Goal: Task Accomplishment & Management: Complete application form

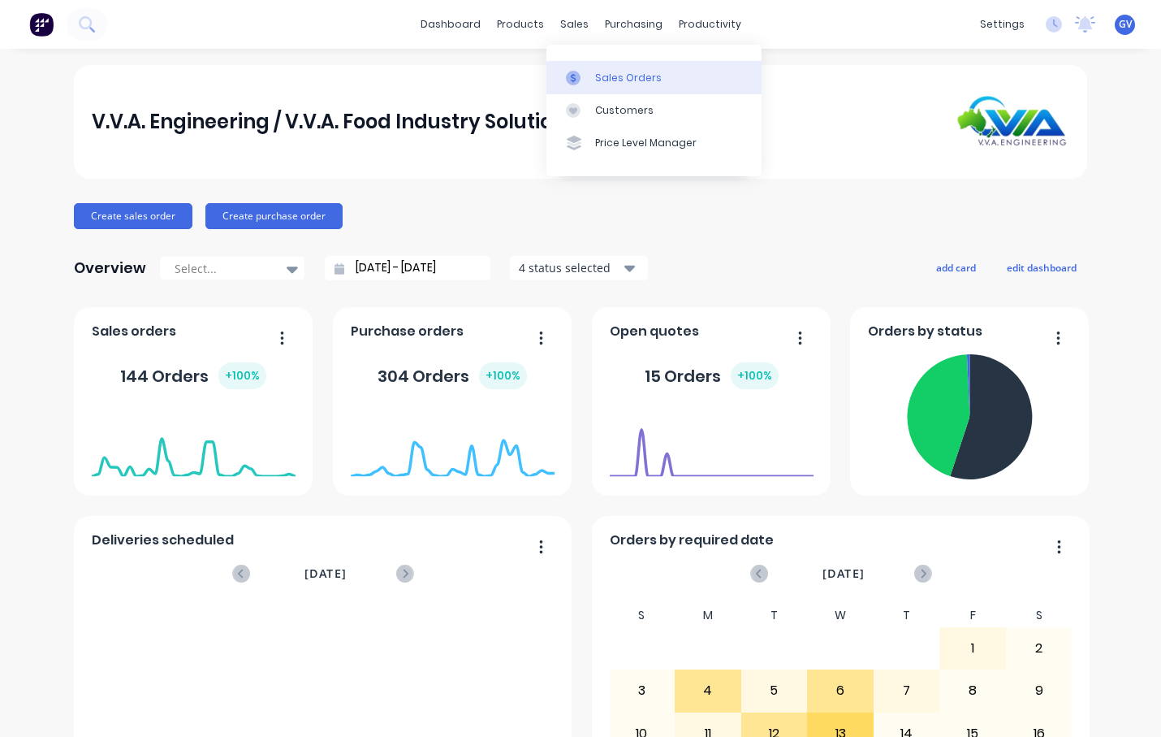
click at [611, 79] on div "Sales Orders" at bounding box center [628, 78] width 67 height 15
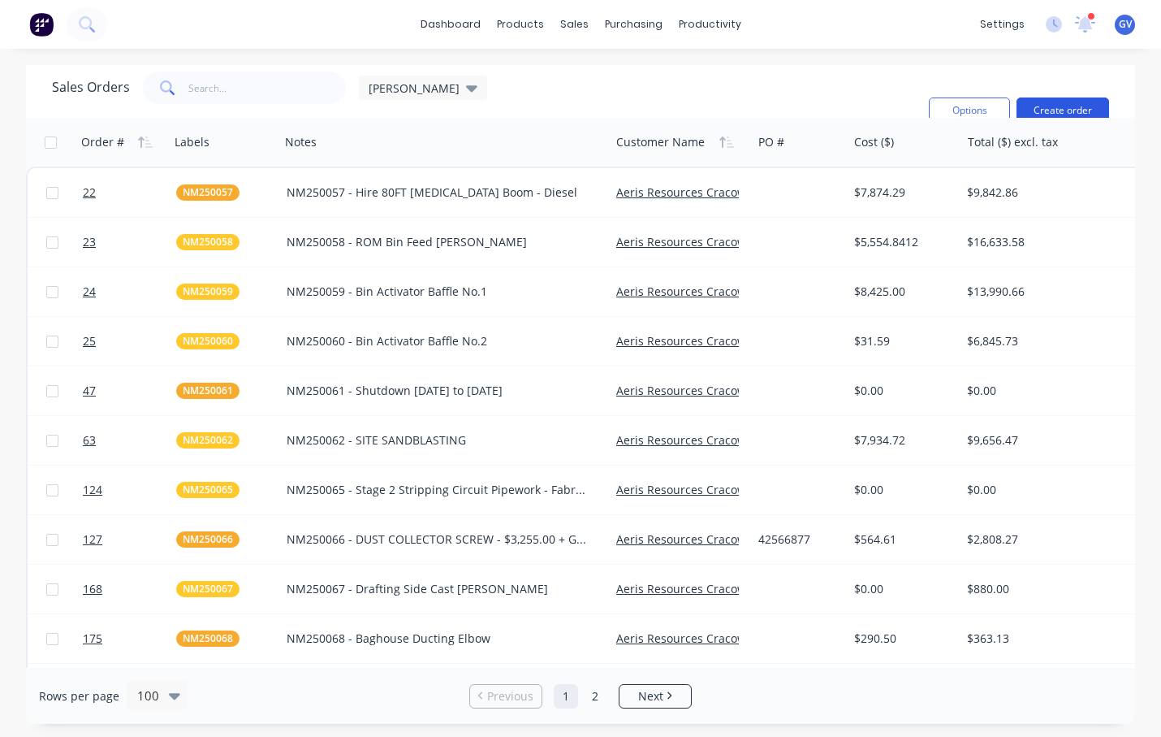
click at [1050, 104] on button "Create order" at bounding box center [1063, 110] width 93 height 26
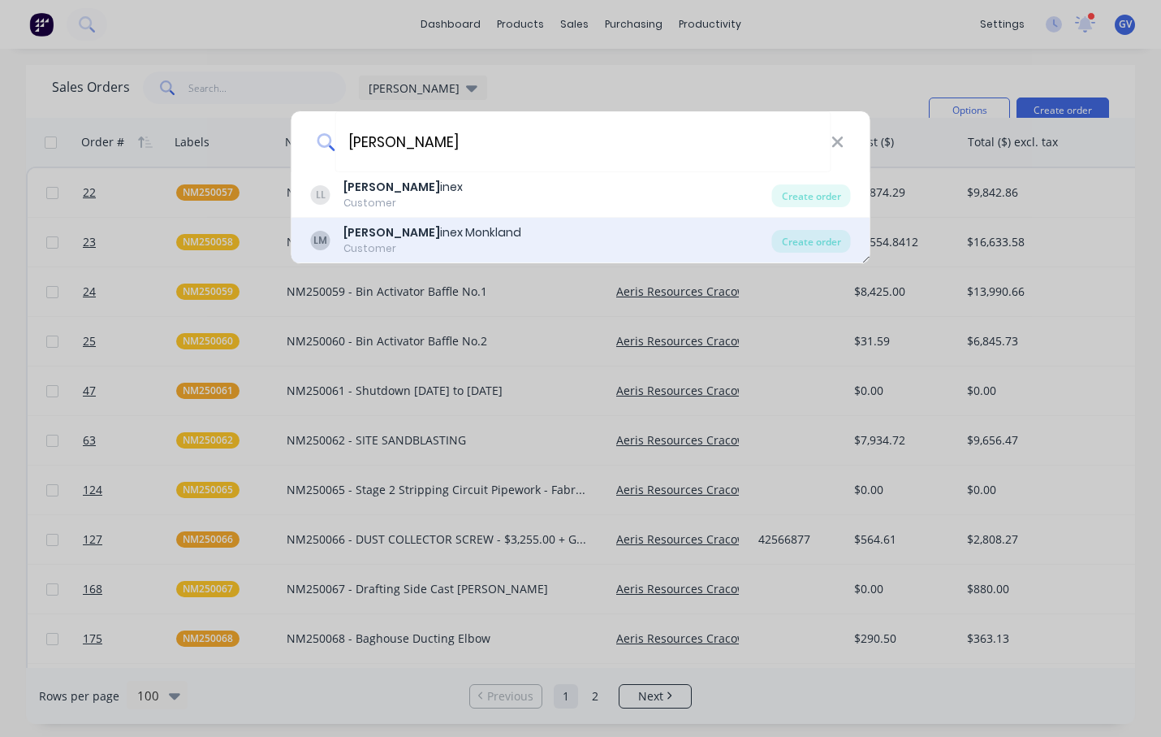
type input "[PERSON_NAME]"
click at [422, 231] on div "[PERSON_NAME] inex Monkland" at bounding box center [432, 232] width 178 height 17
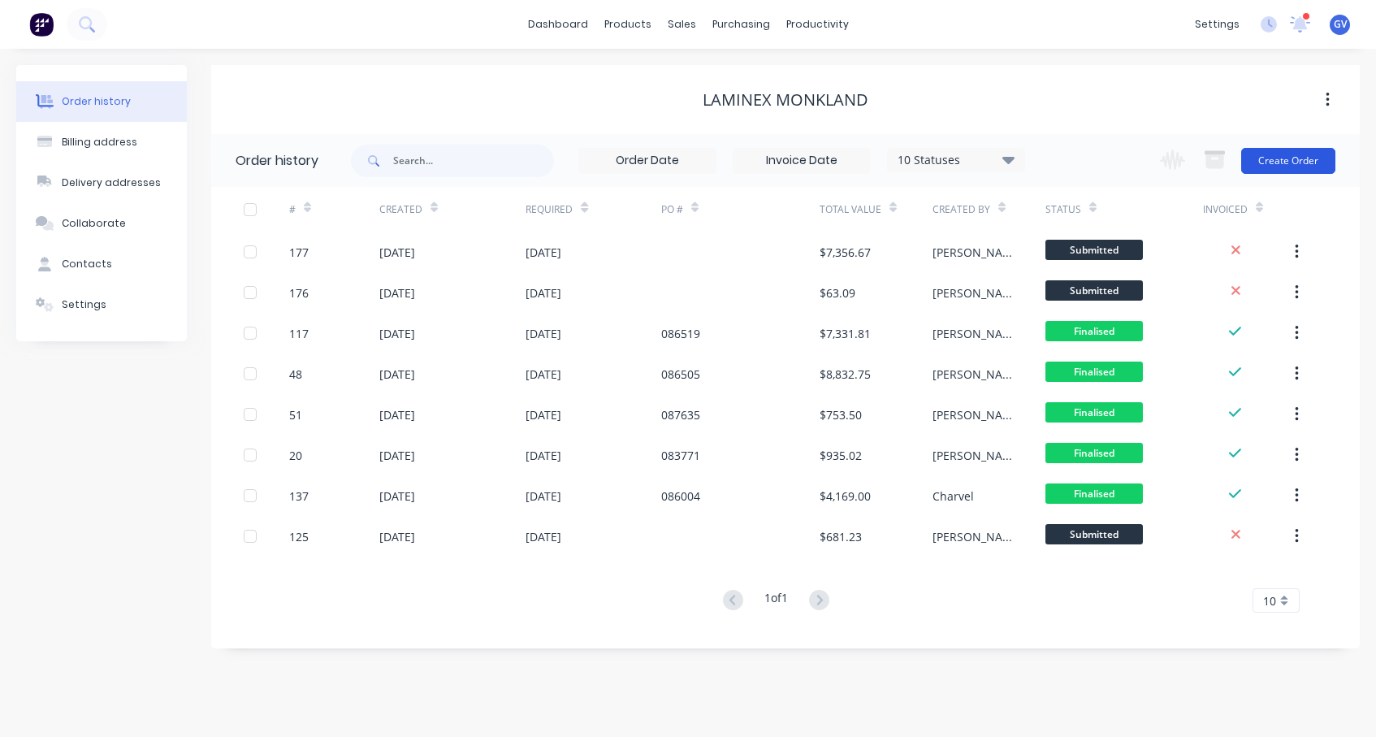
click at [1160, 159] on button "Create Order" at bounding box center [1288, 161] width 94 height 26
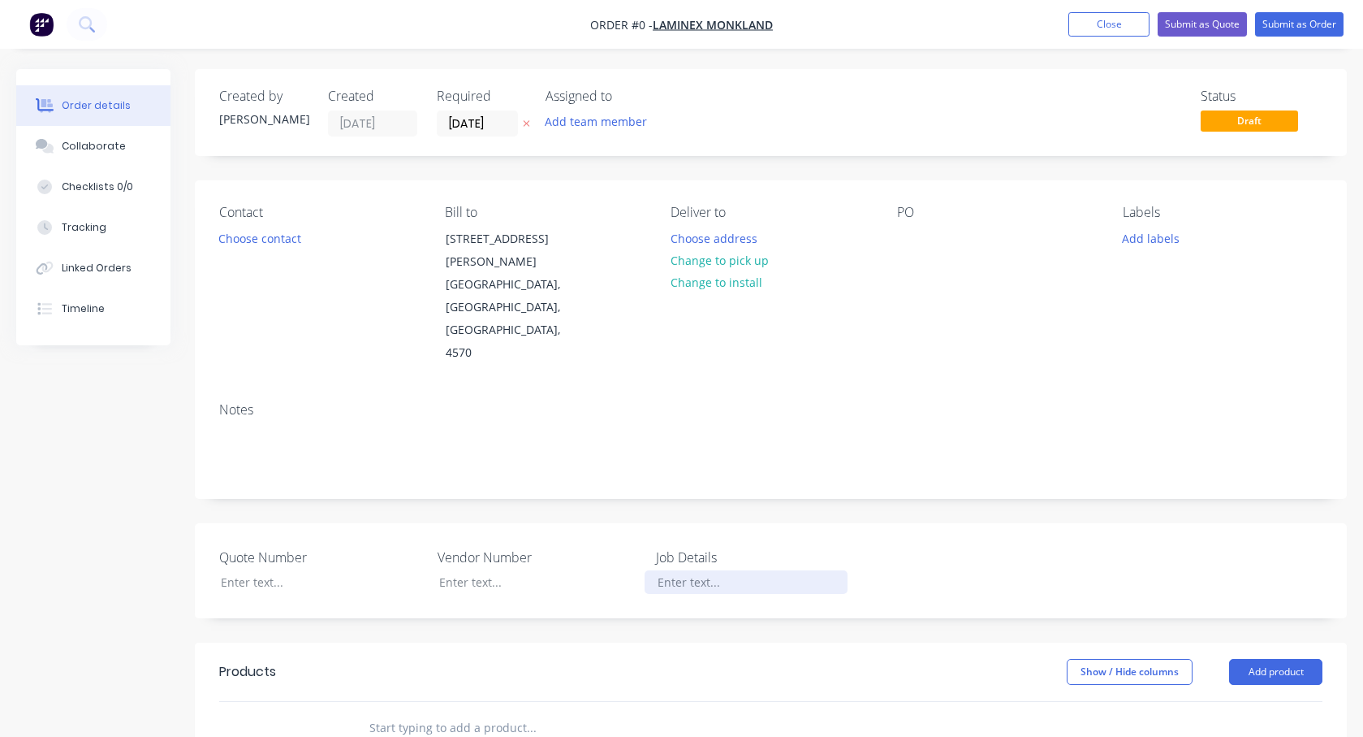
click at [695, 570] on div at bounding box center [746, 582] width 203 height 24
drag, startPoint x: 838, startPoint y: 543, endPoint x: 669, endPoint y: 553, distance: 169.2
click at [644, 557] on div "Quote Number Vendor Number Job Details TLG250039 G2 Gullwing Repairs" at bounding box center [771, 570] width 1152 height 95
copy div "TLG250039 G2 Gullwing Repairs"
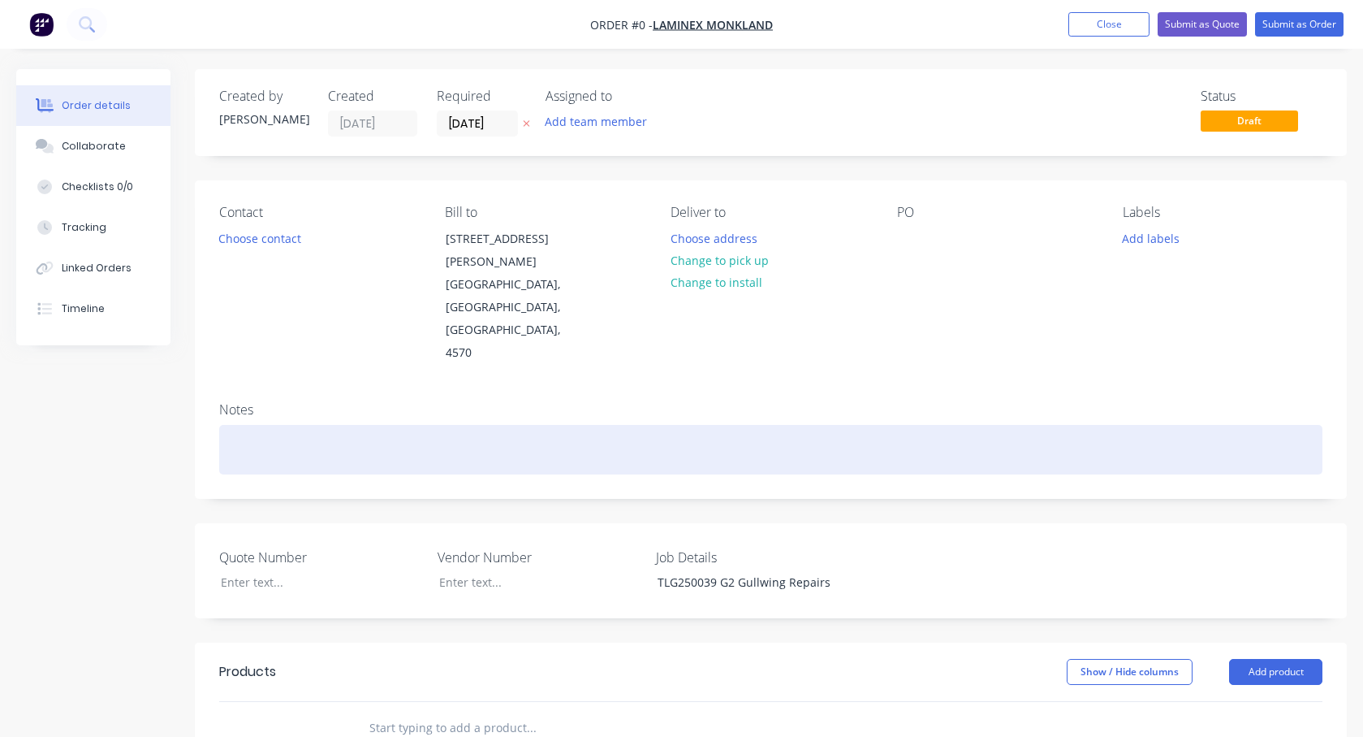
click at [240, 391] on div "Order details Collaborate Checklists 0/0 Tracking Linked Orders Timeline Order …" at bounding box center [681, 619] width 1363 height 1100
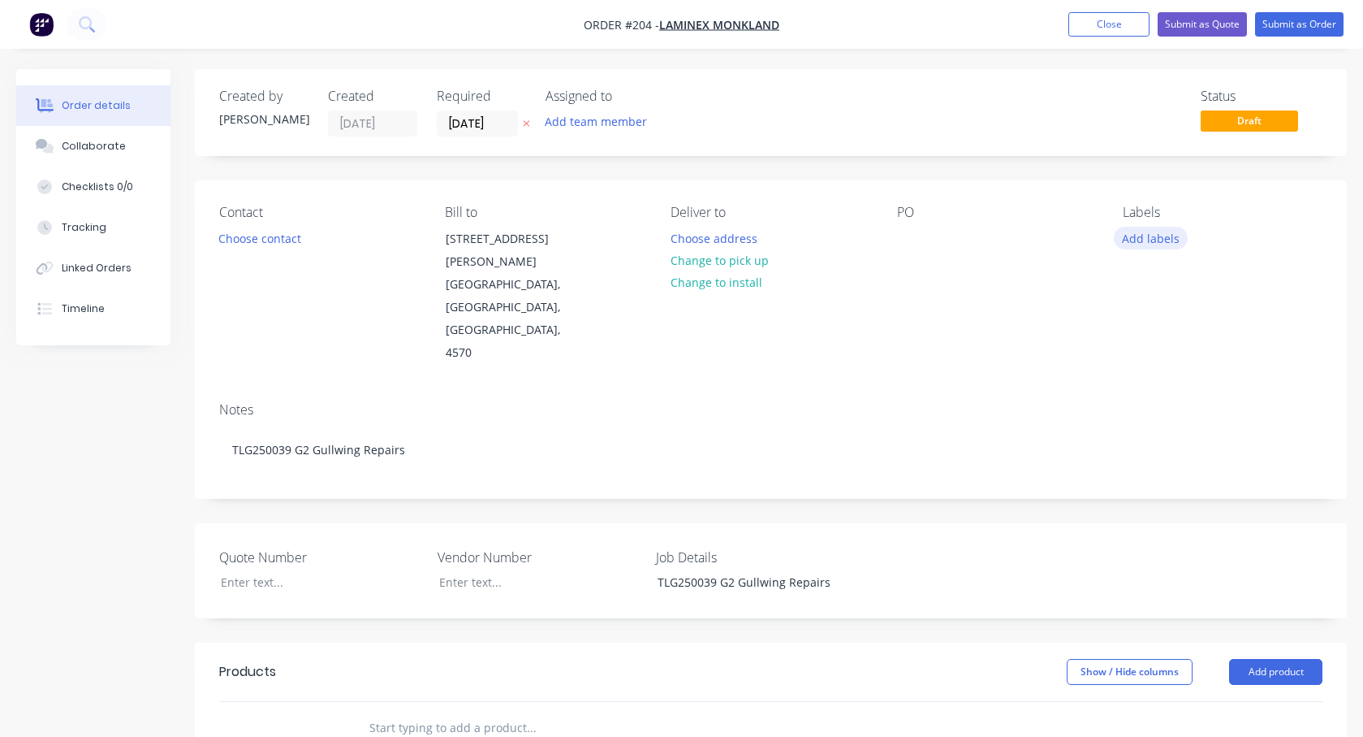
click at [1150, 242] on button "Add labels" at bounding box center [1151, 238] width 75 height 22
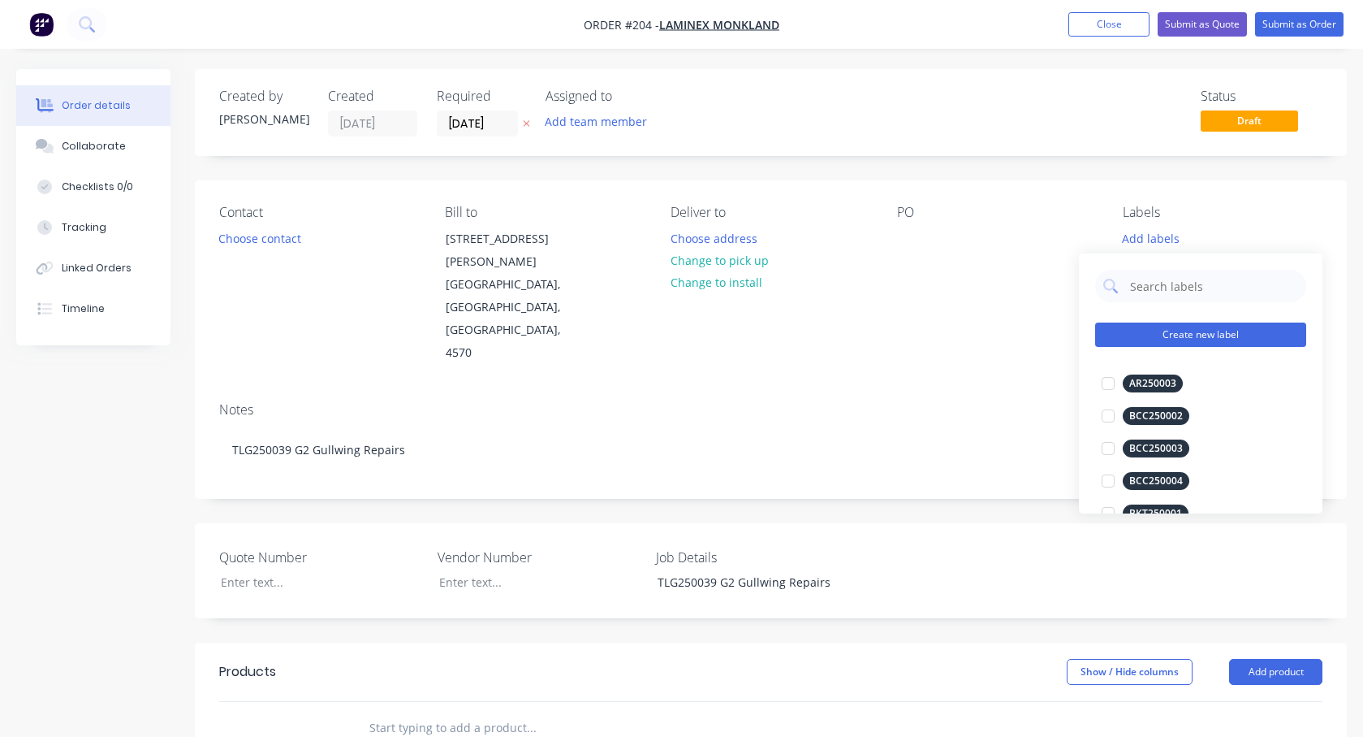
click at [1160, 336] on button "Create new label" at bounding box center [1200, 334] width 211 height 24
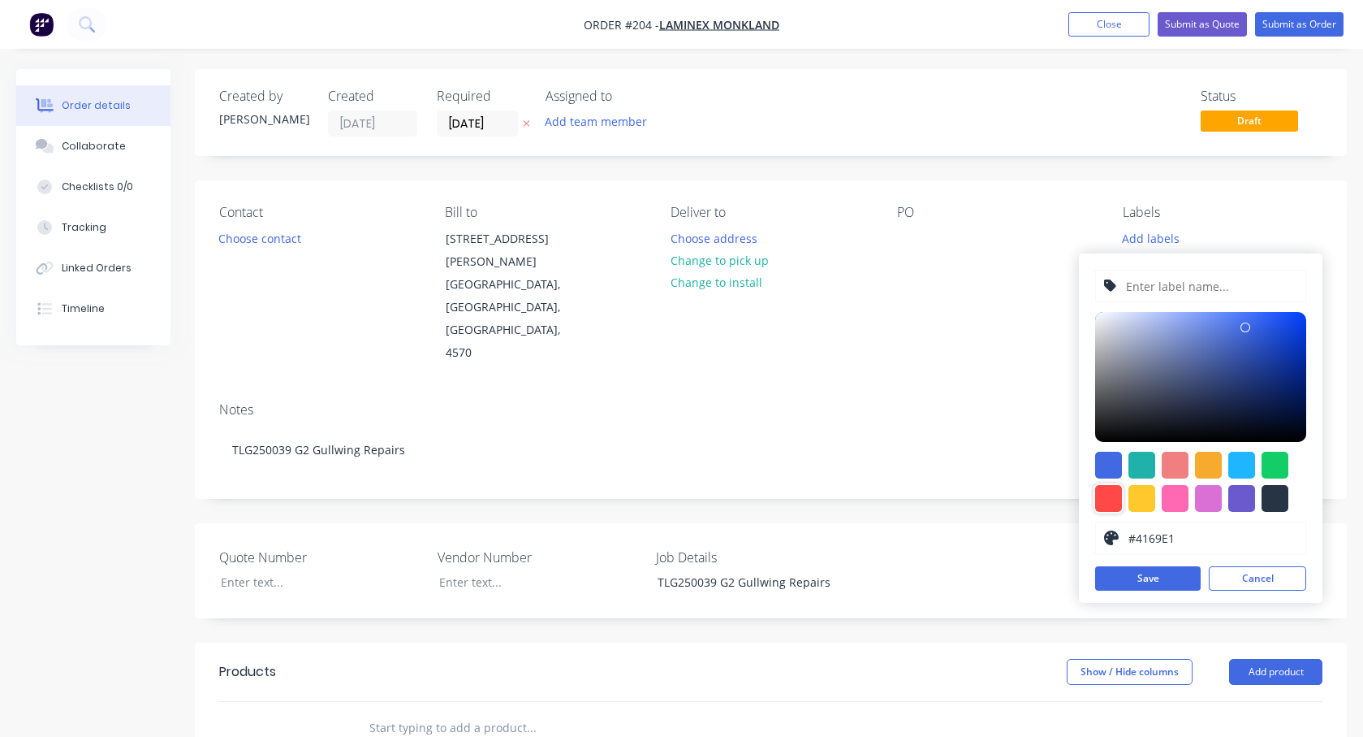
click at [1106, 497] on div at bounding box center [1108, 498] width 27 height 27
type input "#FF4949"
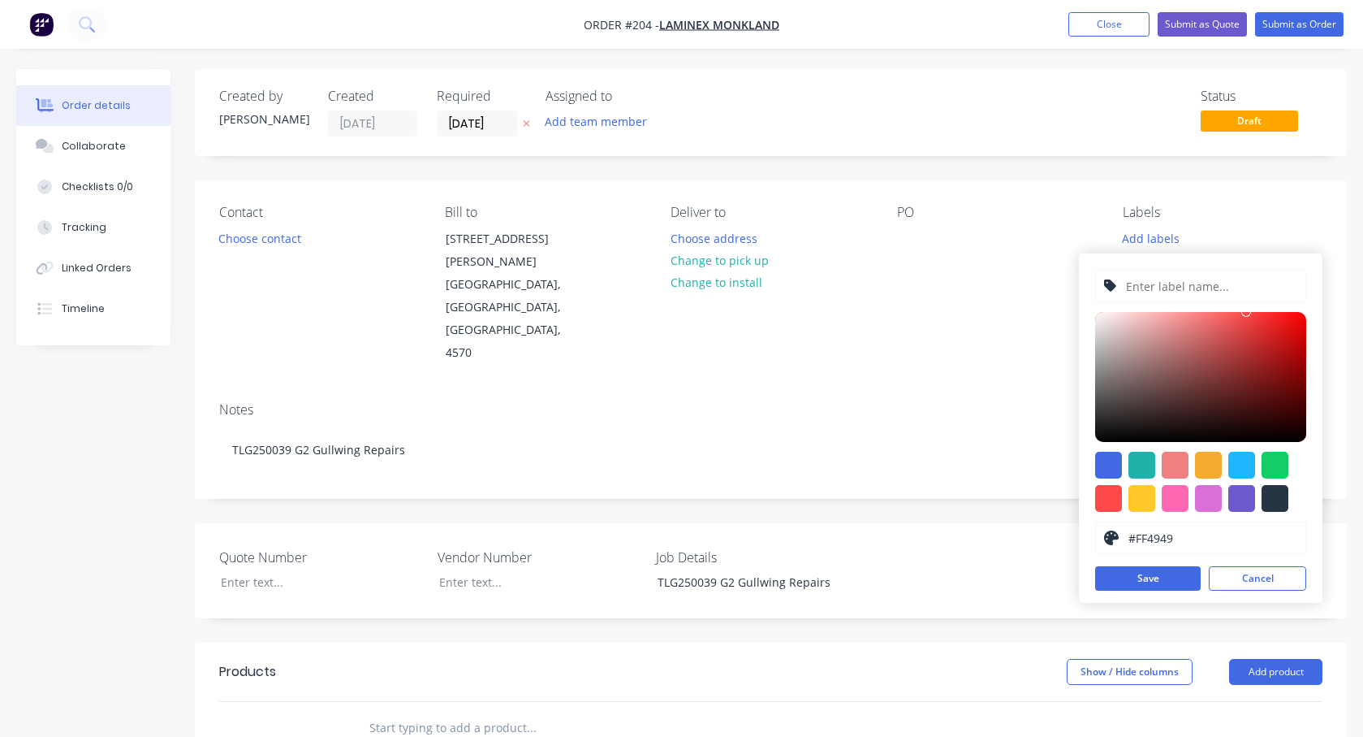
click at [1160, 283] on input "text" at bounding box center [1211, 285] width 173 height 31
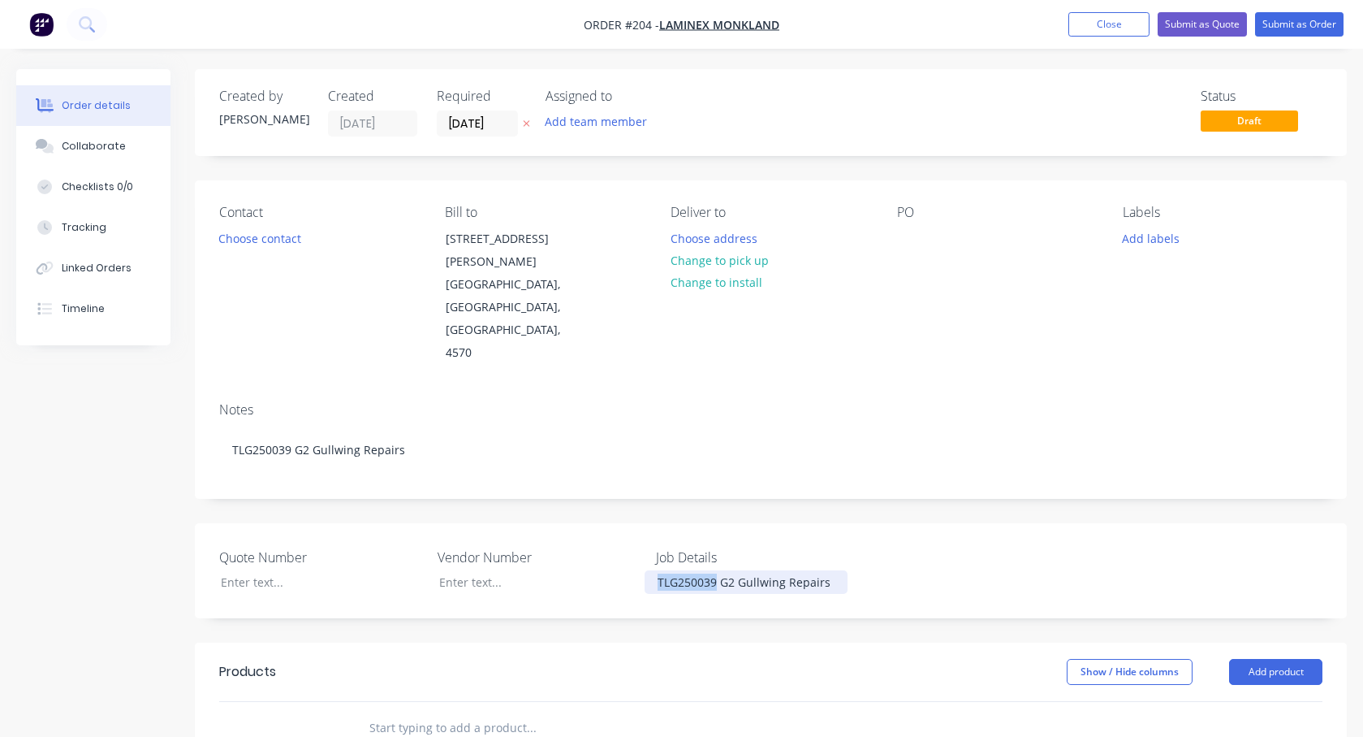
drag, startPoint x: 718, startPoint y: 539, endPoint x: 651, endPoint y: 542, distance: 66.6
click at [651, 570] on div "TLG250039 G2 Gullwing Repairs" at bounding box center [746, 582] width 203 height 24
copy div "TLG250039"
click at [1158, 242] on button "Add labels" at bounding box center [1151, 238] width 75 height 22
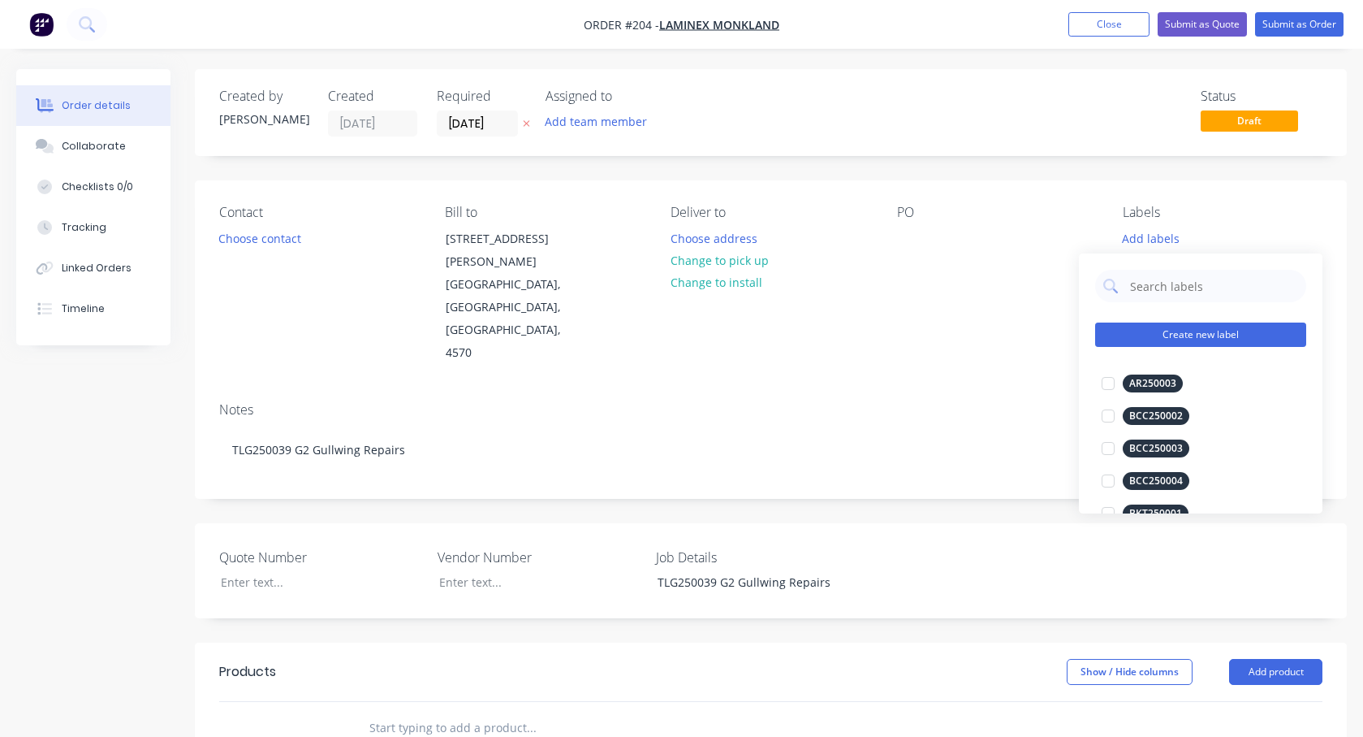
click at [1160, 331] on button "Create new label" at bounding box center [1200, 334] width 211 height 24
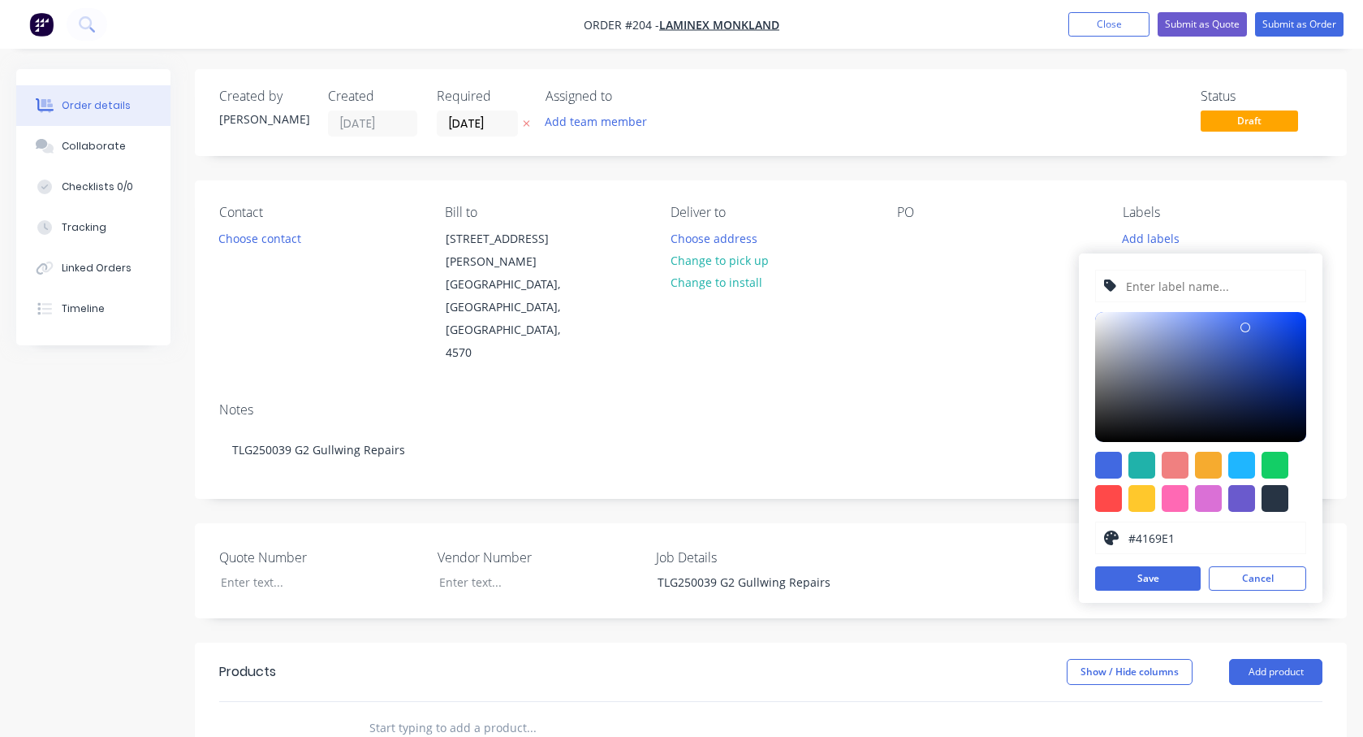
click at [1147, 287] on input "text" at bounding box center [1211, 285] width 173 height 31
paste input "TLG250039"
type input "TLG250039"
click at [1115, 499] on div at bounding box center [1108, 498] width 27 height 27
type input "#FF4949"
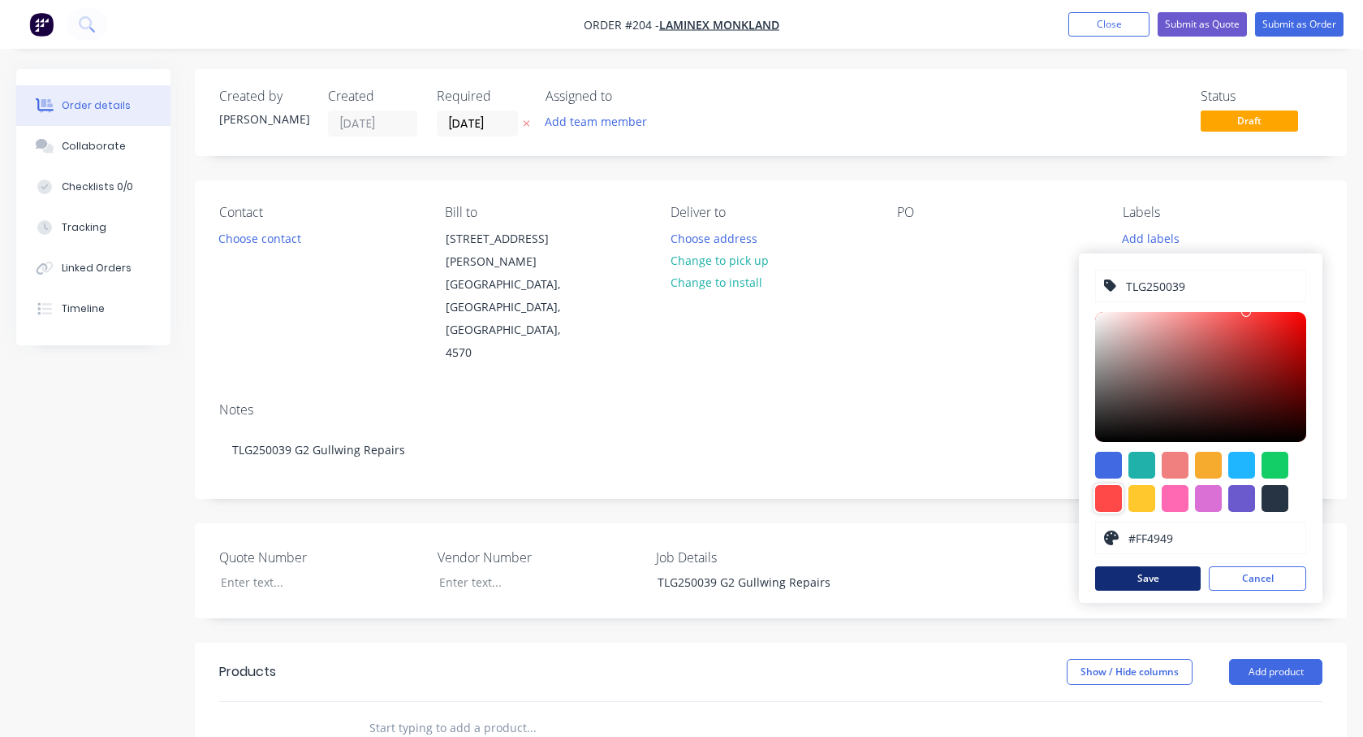
click at [1156, 579] on button "Save" at bounding box center [1148, 578] width 106 height 24
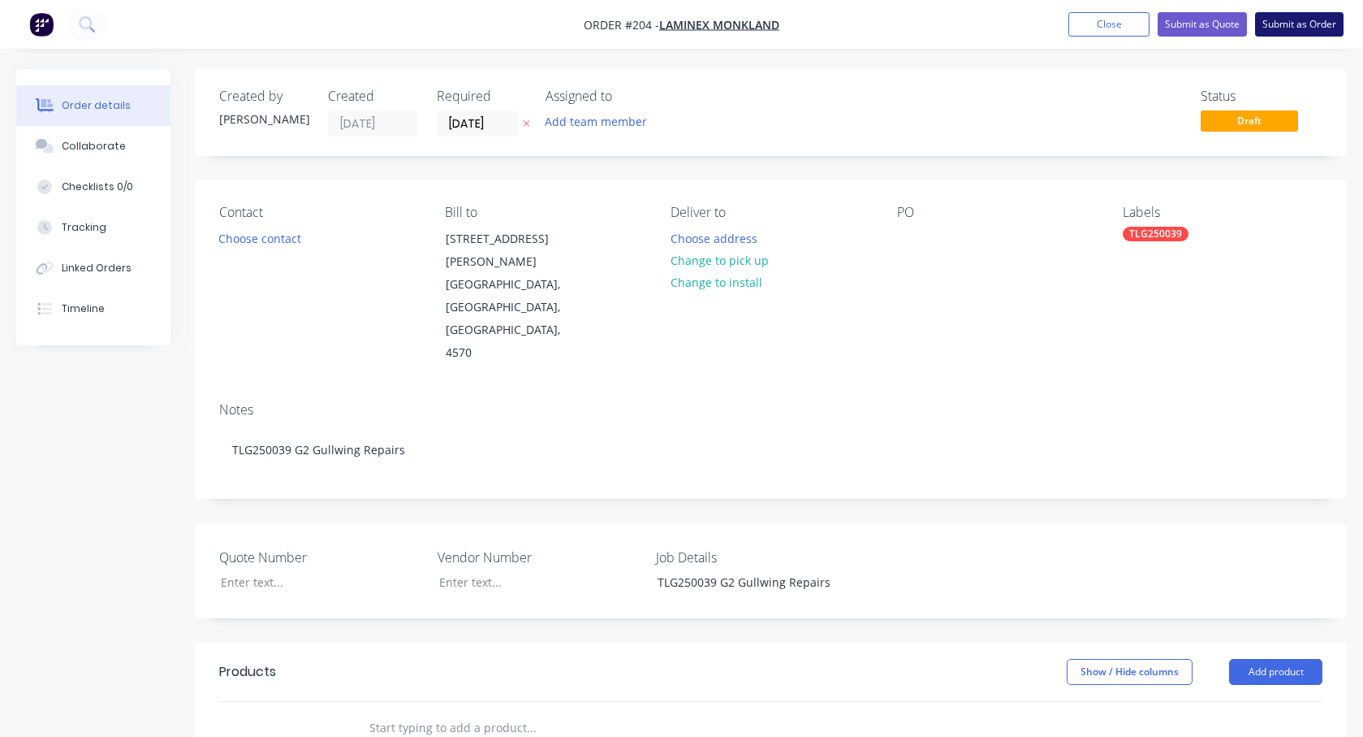
click at [1160, 23] on button "Submit as Order" at bounding box center [1299, 24] width 89 height 24
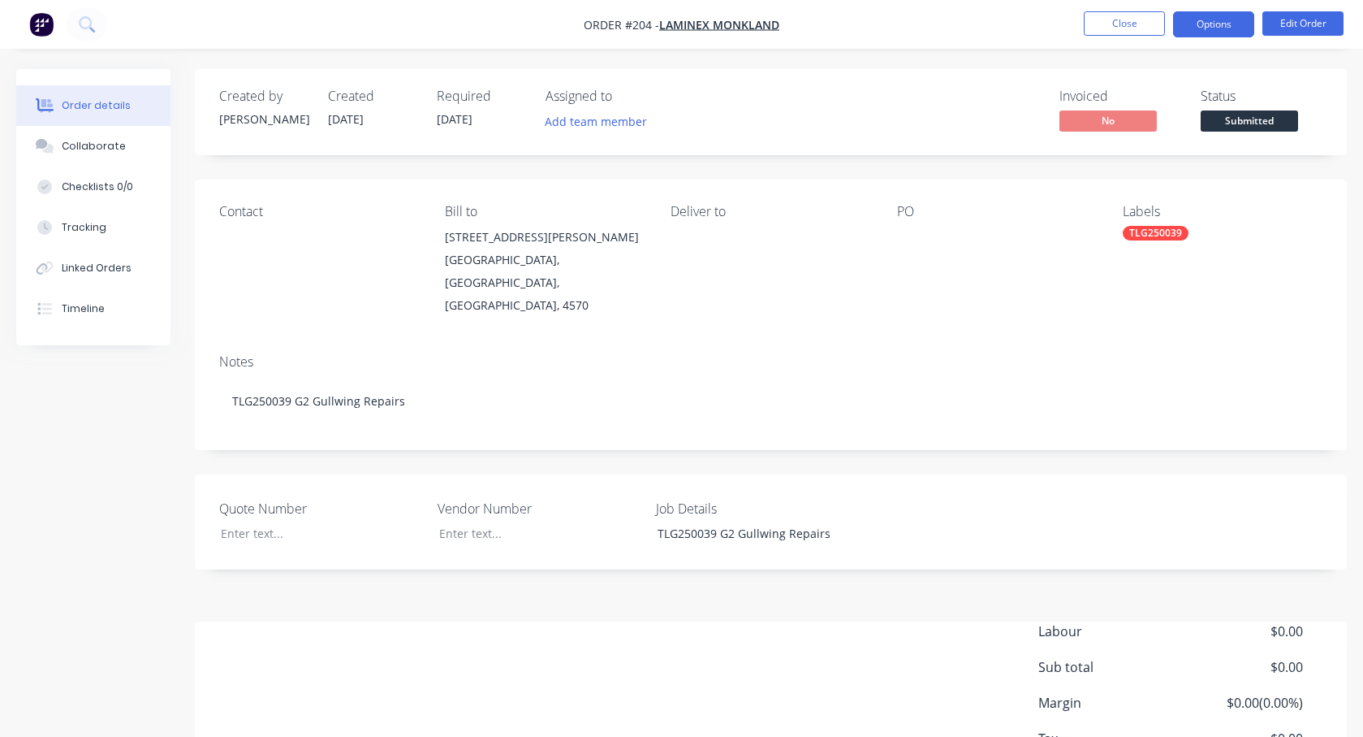
click at [1160, 22] on button "Options" at bounding box center [1213, 24] width 81 height 26
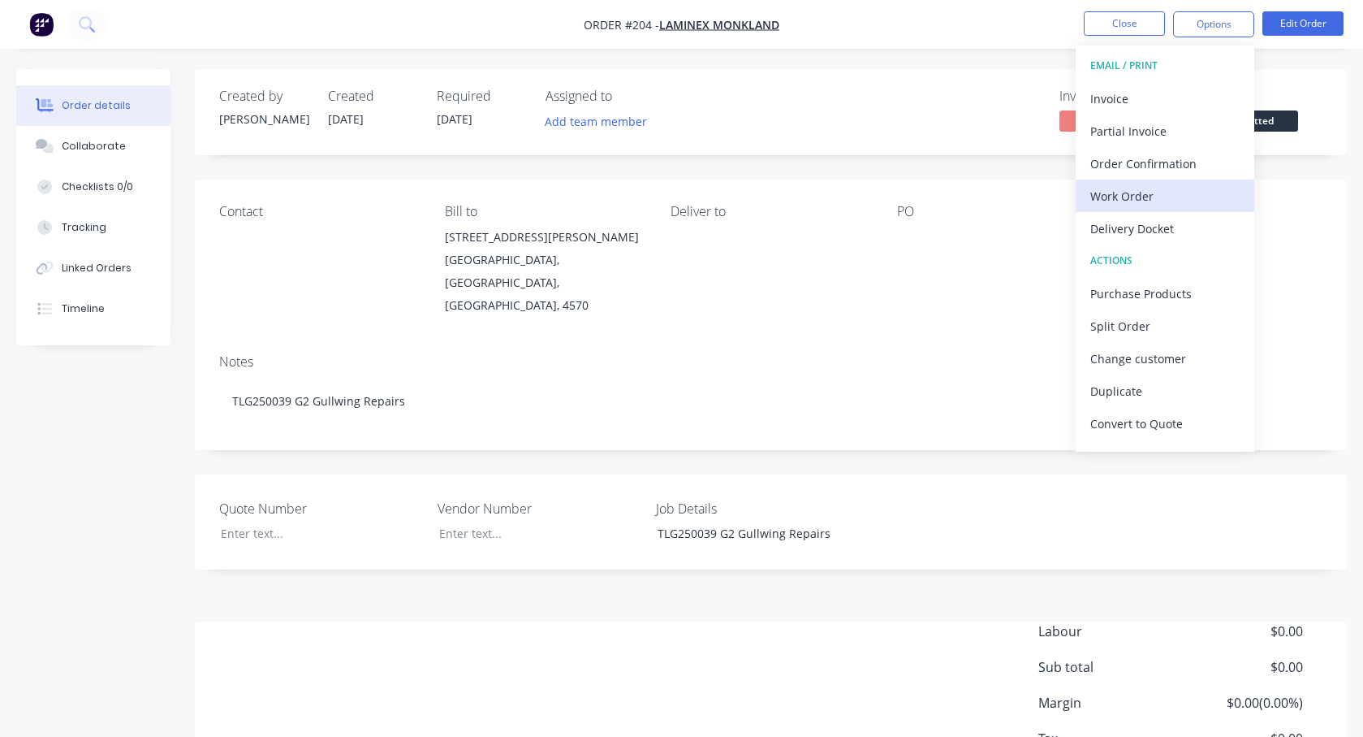
click at [1119, 192] on div "Work Order" at bounding box center [1165, 196] width 149 height 24
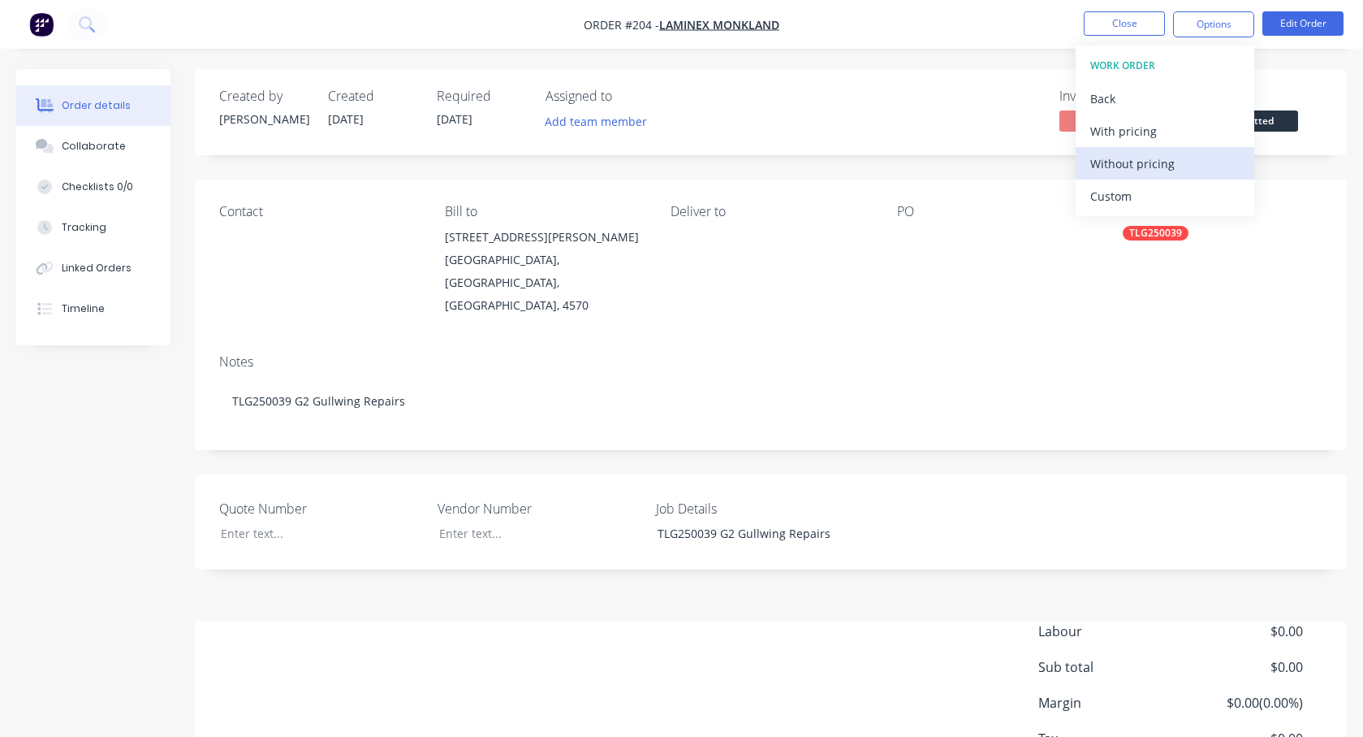
click at [1124, 162] on div "Without pricing" at bounding box center [1165, 164] width 149 height 24
